Goal: Find specific page/section: Find specific page/section

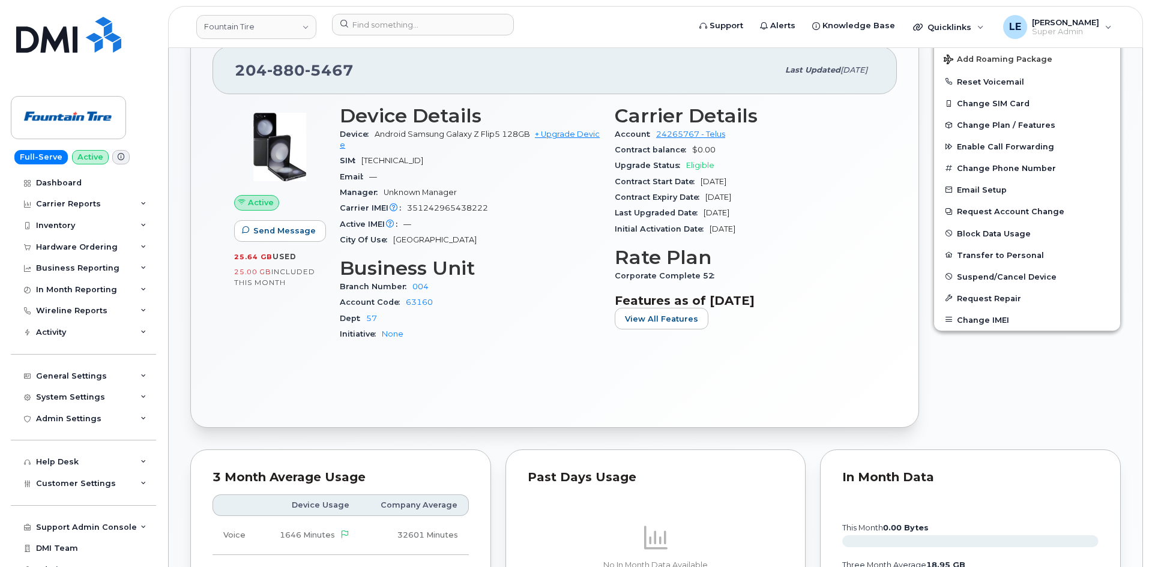
scroll to position [360, 0]
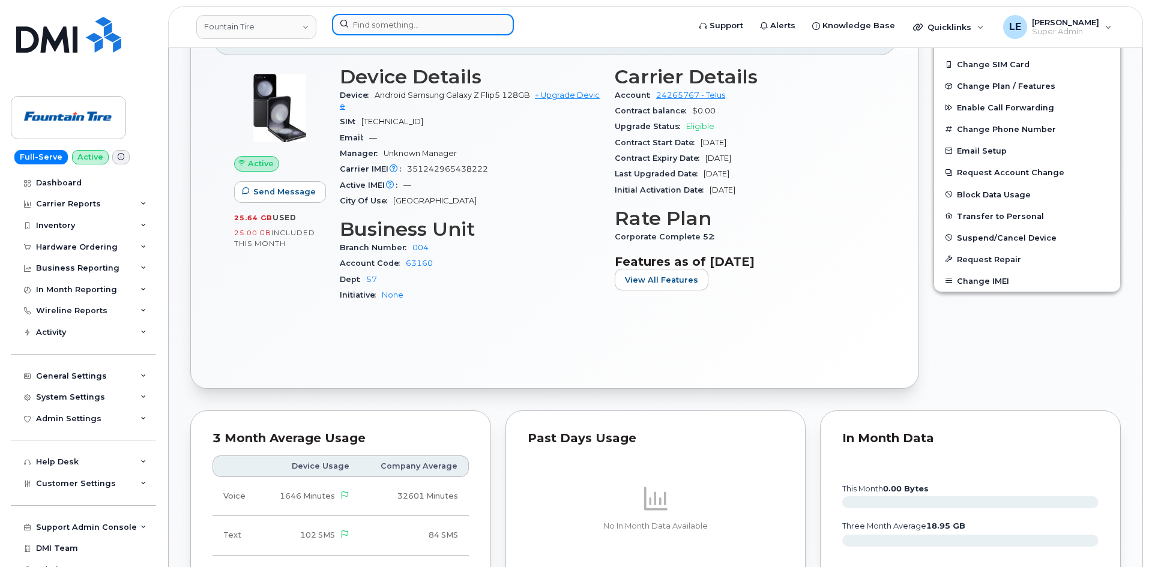
click at [369, 21] on input at bounding box center [423, 25] width 182 height 22
paste input "[EMAIL_ADDRESS][PERSON_NAME][DOMAIN_NAME]"
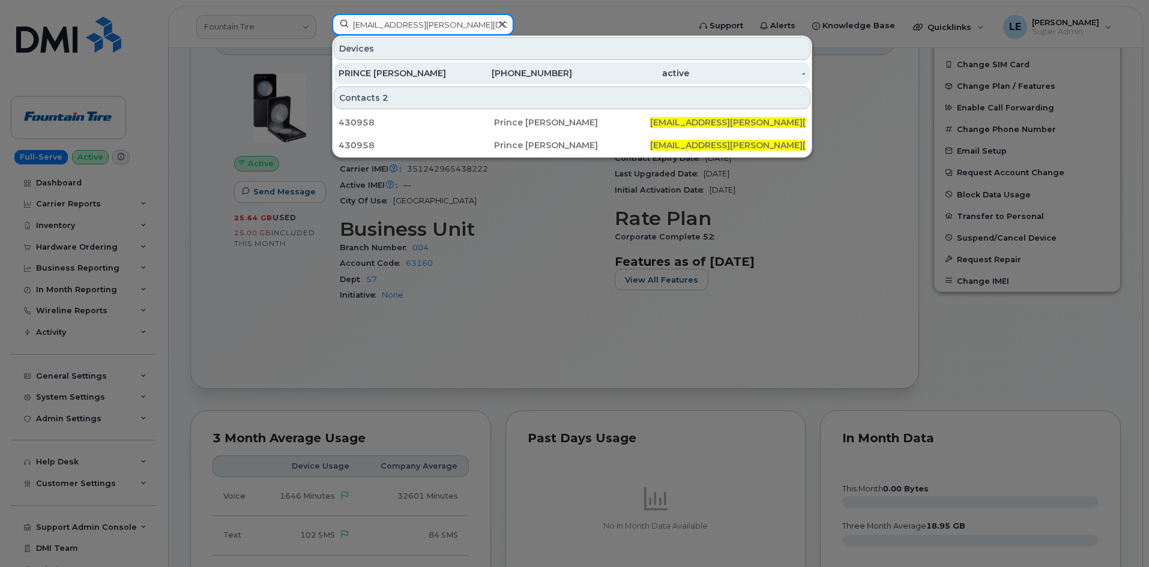
type input "[EMAIL_ADDRESS][PERSON_NAME][DOMAIN_NAME]"
click at [412, 67] on div "PRINCE [PERSON_NAME]" at bounding box center [397, 73] width 117 height 22
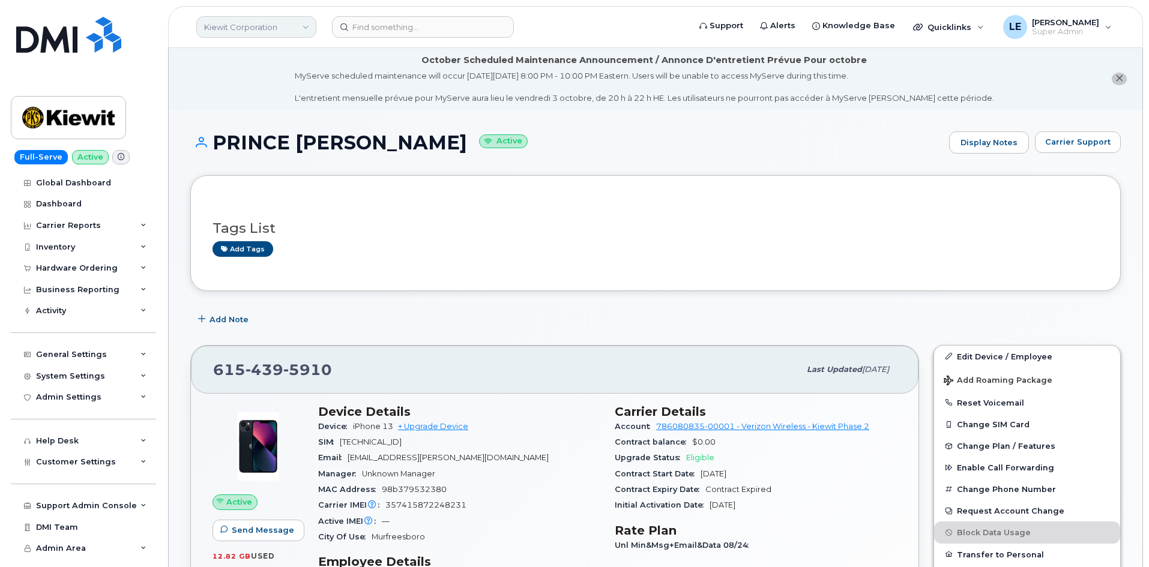
click at [253, 31] on link "Kiewit Corporation" at bounding box center [256, 27] width 120 height 22
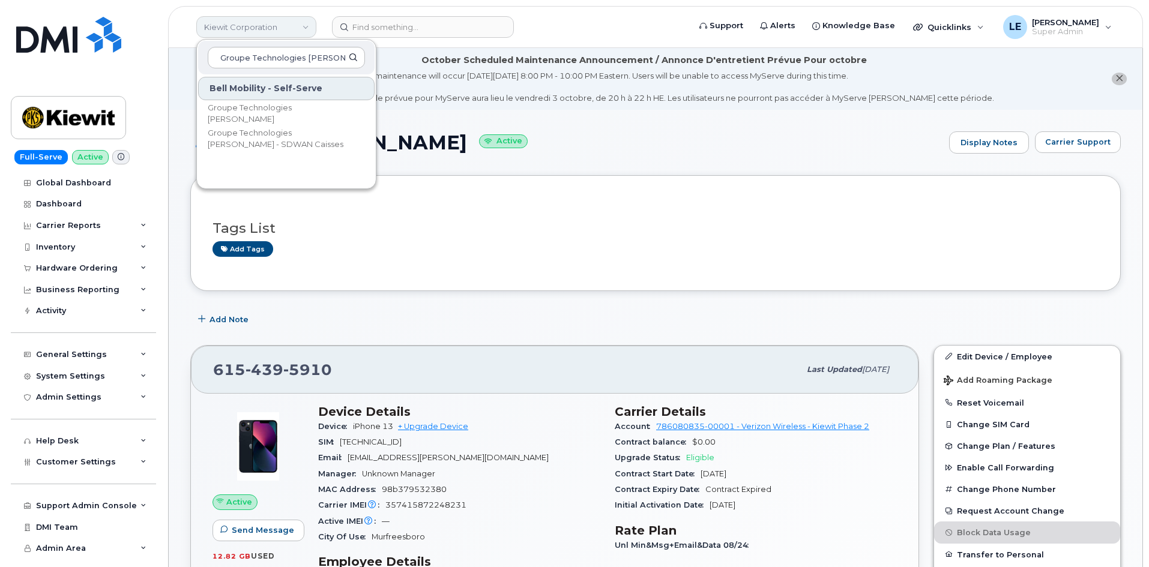
scroll to position [0, 2]
type input "Groupe Technologies [PERSON_NAME]"
